Goal: Information Seeking & Learning: Learn about a topic

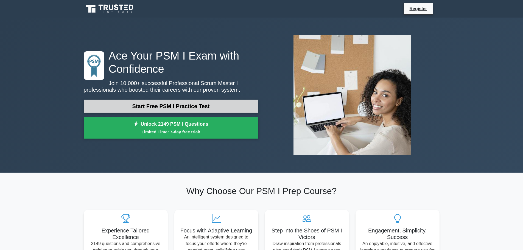
click at [218, 104] on link "Start Free PSM I Practice Test" at bounding box center [171, 106] width 174 height 13
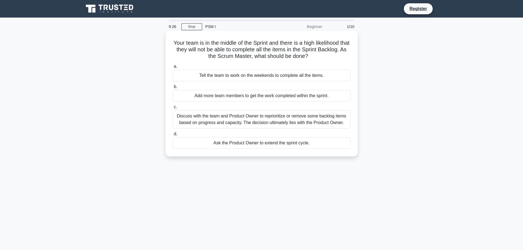
click at [280, 121] on div "Discuss with the team and Product Owner to reprioritize or remove some backlog …" at bounding box center [262, 119] width 178 height 18
click at [173, 109] on input "c. Discuss with the team and Product Owner to reprioritize or remove some backl…" at bounding box center [173, 107] width 0 height 4
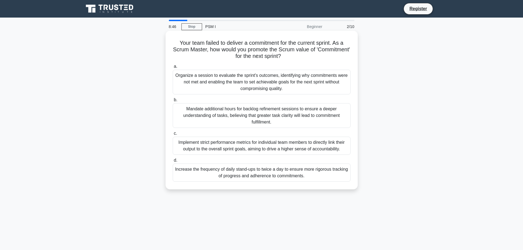
click at [283, 80] on div "Organize a session to evaluate the sprint's outcomes, identifying why commitmen…" at bounding box center [262, 82] width 178 height 25
click at [173, 68] on input "a. Organize a session to evaluate the sprint's outcomes, identifying why commit…" at bounding box center [173, 67] width 0 height 4
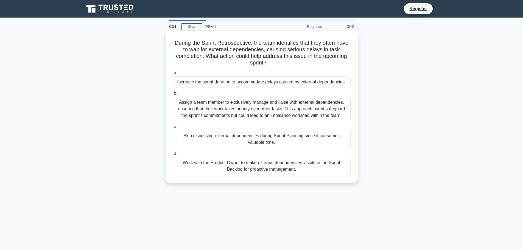
click at [296, 165] on div "Work with the Product Owner to make external dependencies visible in the Sprint…" at bounding box center [262, 166] width 178 height 18
click at [252, 168] on div "Work with the Product Owner to make external dependencies visible in the Sprint…" at bounding box center [262, 166] width 178 height 18
click at [173, 156] on input "d. Work with the Product Owner to make external dependencies visible in the Spr…" at bounding box center [173, 154] width 0 height 4
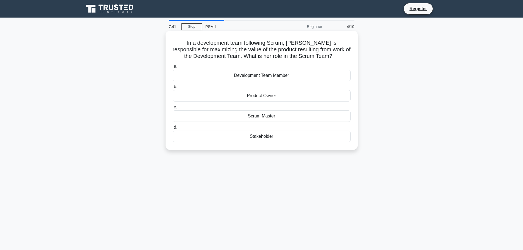
click at [293, 97] on div "Product Owner" at bounding box center [262, 96] width 178 height 12
click at [173, 89] on input "b. Product Owner" at bounding box center [173, 87] width 0 height 4
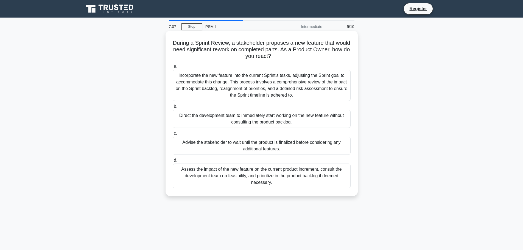
click at [264, 170] on div "Assess the impact of the new feature on the current product increment, consult …" at bounding box center [262, 176] width 178 height 25
click at [173, 162] on input "d. Assess the impact of the new feature on the current product increment, consu…" at bounding box center [173, 161] width 0 height 4
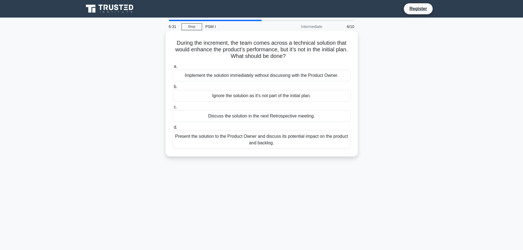
click at [286, 136] on div "Present the solution to the Product Owner and discuss its potential impact on t…" at bounding box center [262, 140] width 178 height 18
click at [173, 129] on input "d. Present the solution to the Product Owner and discuss its potential impact o…" at bounding box center [173, 128] width 0 height 4
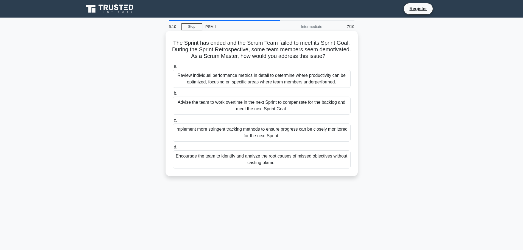
click at [285, 160] on div "Encourage the team to identify and analyze the root causes of missed objectives…" at bounding box center [262, 159] width 178 height 18
click at [173, 149] on input "d. Encourage the team to identify and analyze the root causes of missed objecti…" at bounding box center [173, 147] width 0 height 4
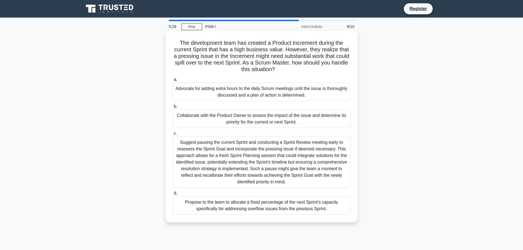
click at [286, 122] on div "Collaborate with the Product Owner to assess the impact of the issue and determ…" at bounding box center [262, 119] width 178 height 18
click at [173, 108] on input "b. Collaborate with the Product Owner to assess the impact of the issue and det…" at bounding box center [173, 107] width 0 height 4
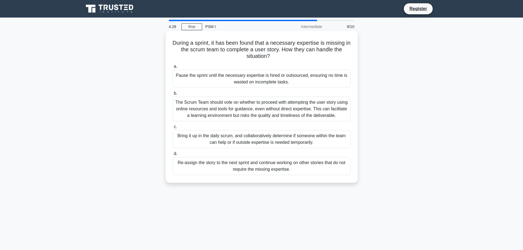
click at [283, 134] on div "Bring it up in the daily scrum, and collaboratively determine if someone within…" at bounding box center [262, 139] width 178 height 18
click at [173, 129] on input "c. Bring it up in the daily scrum, and collaboratively determine if someone wit…" at bounding box center [173, 127] width 0 height 4
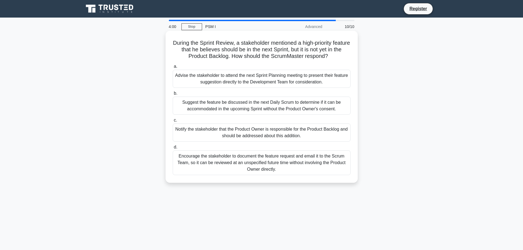
click at [289, 133] on div "Notify the stakeholder that the Product Owner is responsible for the Product Ba…" at bounding box center [262, 132] width 178 height 18
click at [173, 122] on input "c. Notify the stakeholder that the Product Owner is responsible for the Product…" at bounding box center [173, 121] width 0 height 4
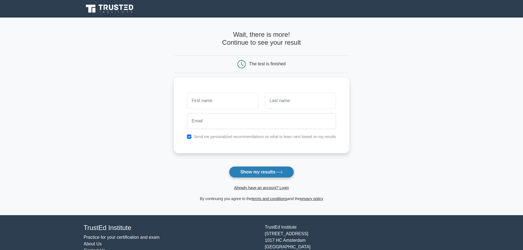
click at [252, 174] on button "Show my results" at bounding box center [261, 172] width 65 height 12
click at [237, 99] on input "text" at bounding box center [222, 99] width 71 height 16
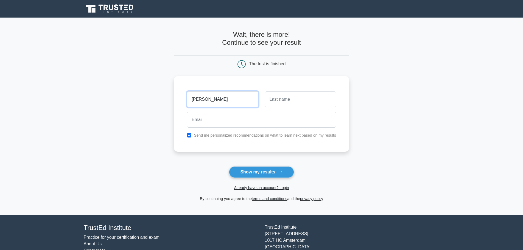
click at [237, 99] on input "Johna" at bounding box center [222, 99] width 71 height 16
type input "Johnna"
type input "m"
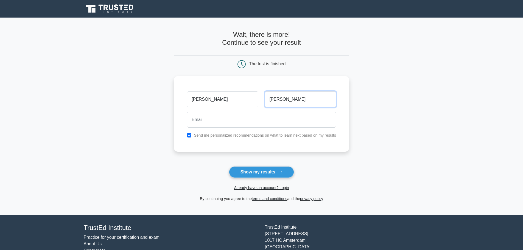
type input "Manzano"
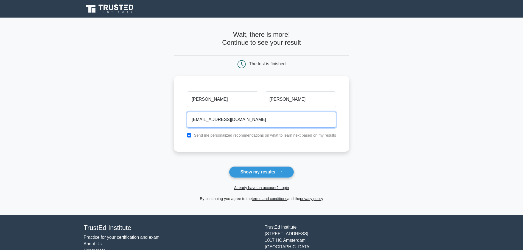
type input "sailorjohnna@msn.com"
click at [233, 137] on label "Send me personalized recommendations on what to learn next based on my results" at bounding box center [265, 135] width 142 height 4
click at [234, 136] on label "Send me personalized recommendations on what to learn next based on my results" at bounding box center [265, 135] width 142 height 4
click at [190, 136] on input "checkbox" at bounding box center [189, 135] width 4 height 4
checkbox input "false"
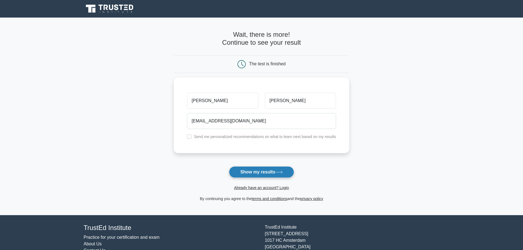
click at [259, 170] on button "Show my results" at bounding box center [261, 172] width 65 height 12
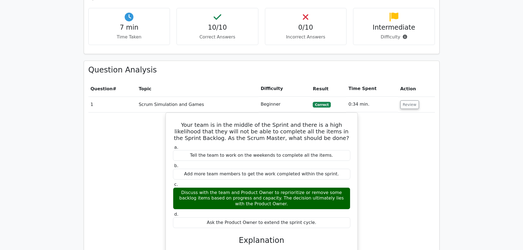
scroll to position [316, 0]
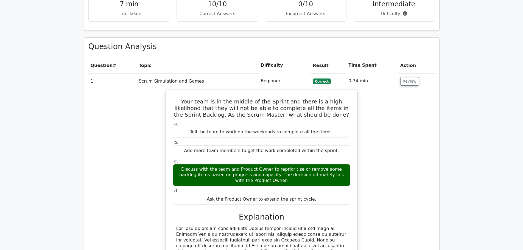
scroll to position [371, 0]
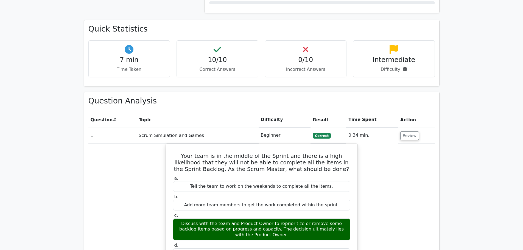
click at [407, 128] on td "Review" at bounding box center [416, 136] width 37 height 16
click at [407, 131] on button "Review" at bounding box center [409, 135] width 19 height 9
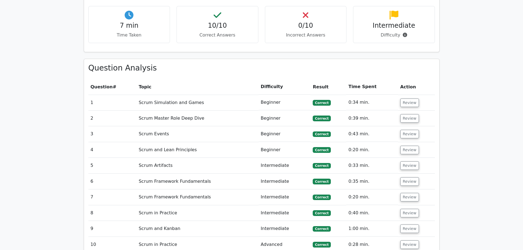
scroll to position [407, 0]
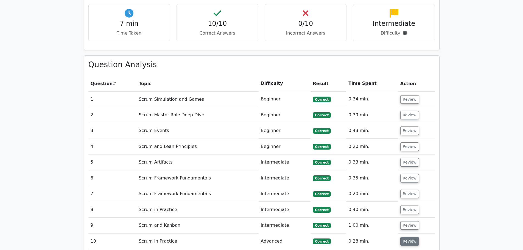
click at [411, 237] on button "Review" at bounding box center [409, 241] width 19 height 9
click at [413, 237] on button "Review" at bounding box center [409, 241] width 19 height 9
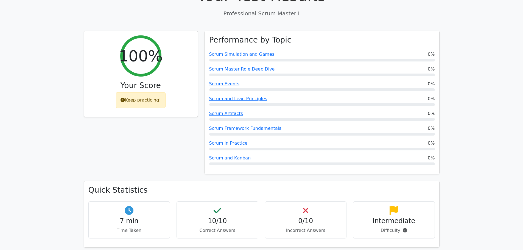
scroll to position [209, 0]
